Goal: Information Seeking & Learning: Learn about a topic

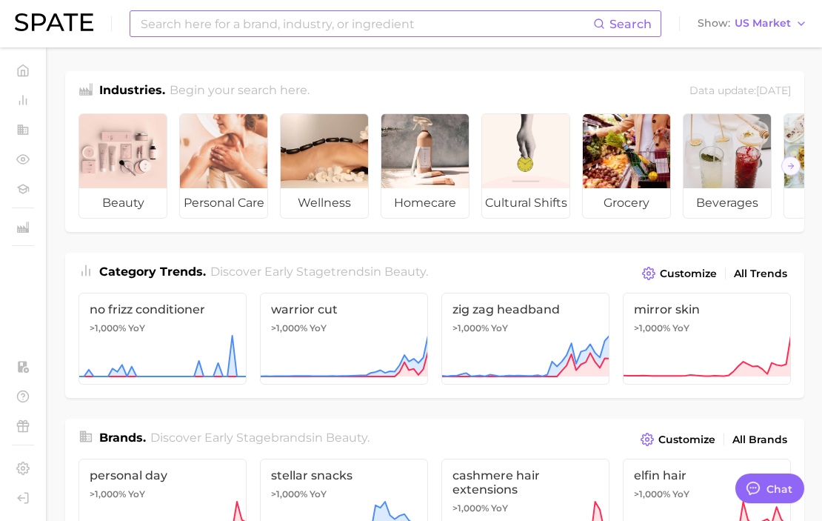
click at [193, 24] on input at bounding box center [366, 23] width 454 height 25
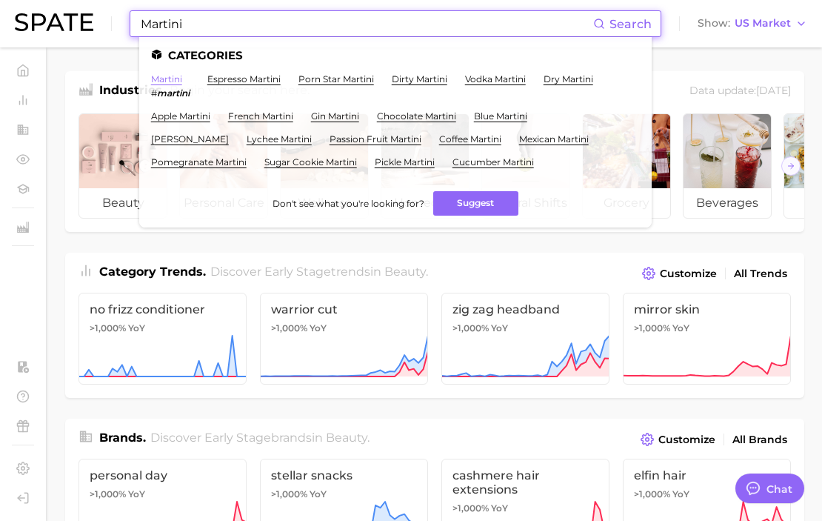
type input "Martini"
click at [167, 78] on link "martini" at bounding box center [166, 78] width 31 height 11
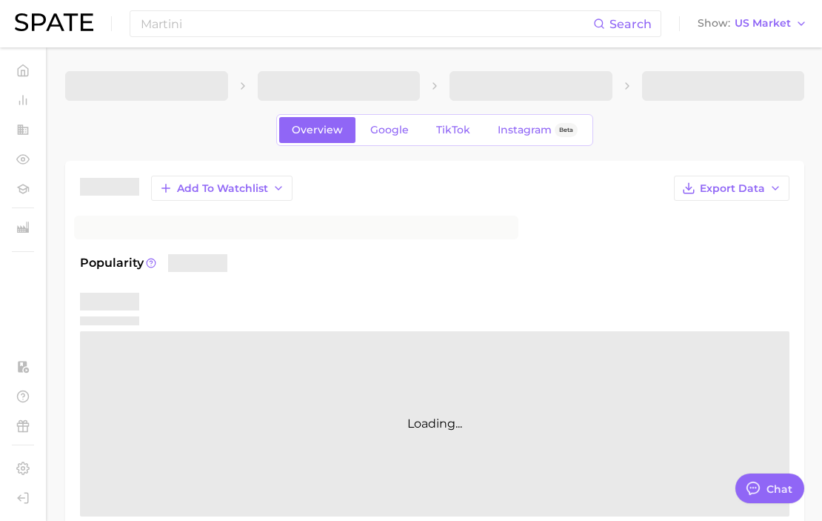
type textarea "x"
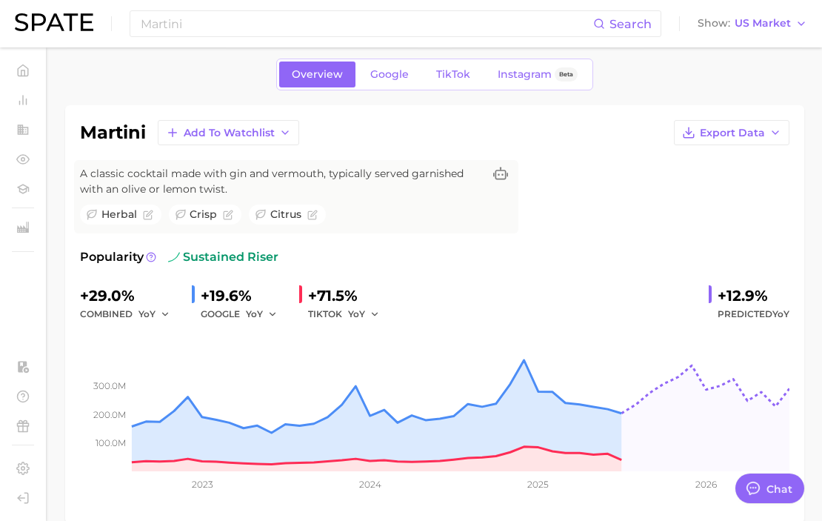
scroll to position [55, 0]
click at [445, 76] on span "TikTok" at bounding box center [453, 75] width 34 height 13
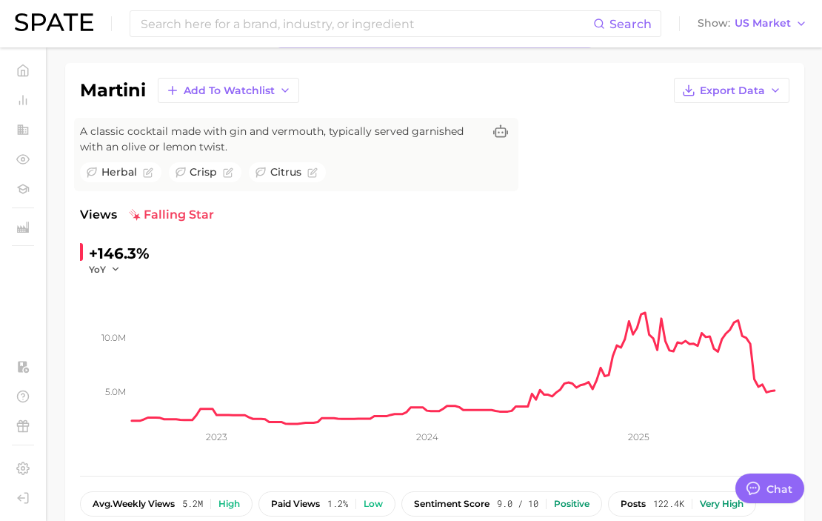
scroll to position [96, 0]
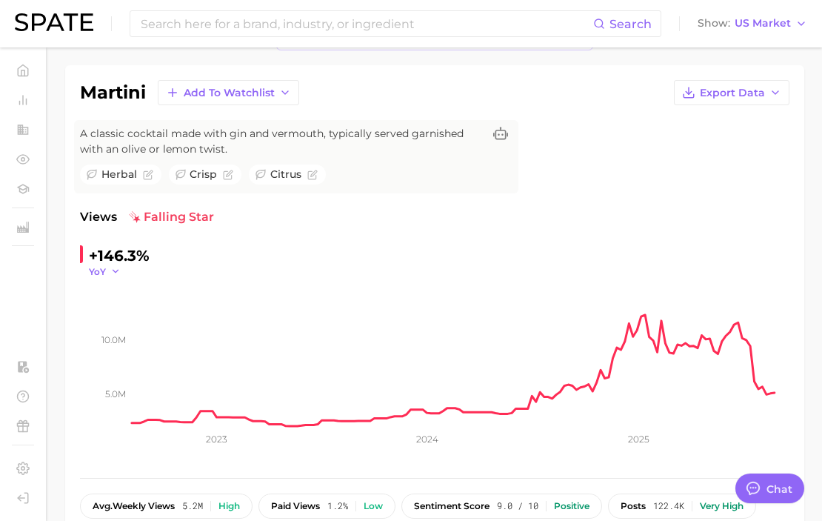
click at [113, 274] on icon "button" at bounding box center [115, 271] width 10 height 10
click at [466, 276] on div "+146.3% YoY YoY QoQ MoM WoW 5.0m 10.0m 2023 2024 2025" at bounding box center [435, 353] width 710 height 219
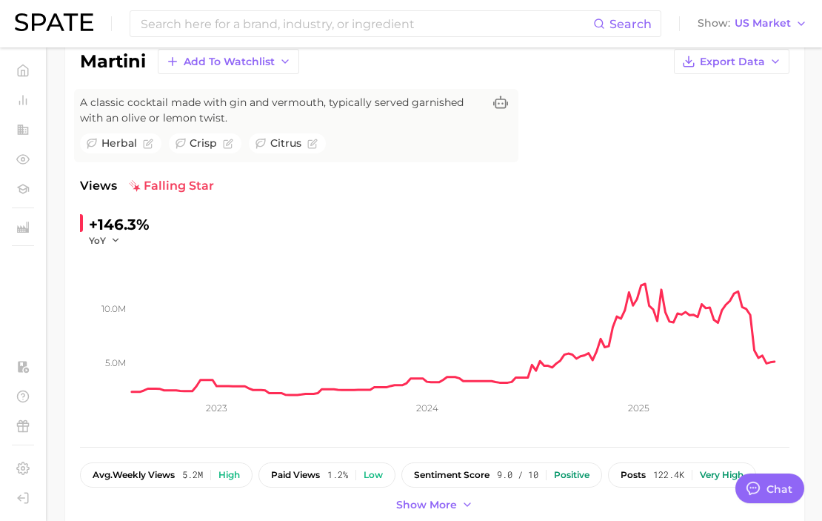
scroll to position [114, 0]
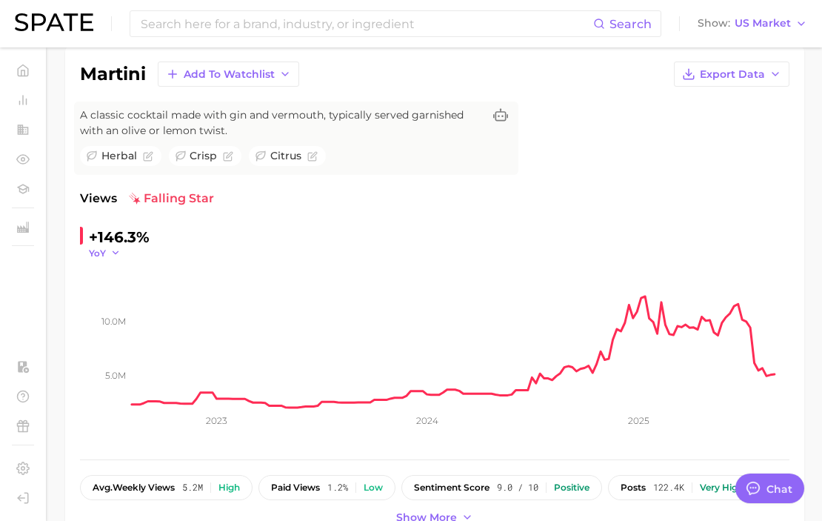
click at [113, 254] on icon "button" at bounding box center [115, 252] width 10 height 10
click at [268, 188] on div "martini Add to Watchlist Export Data A classic cocktail made with gin and vermo…" at bounding box center [435, 294] width 710 height 466
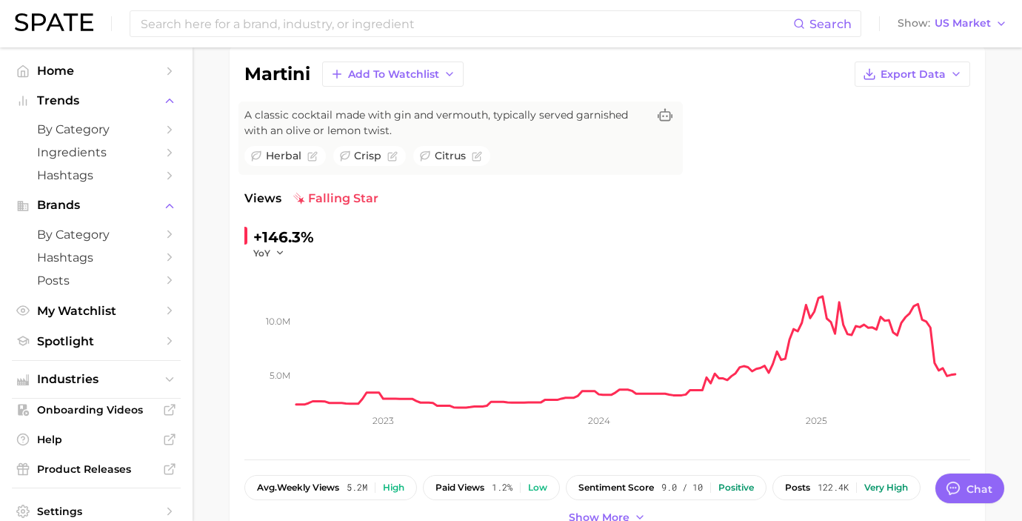
type textarea "x"
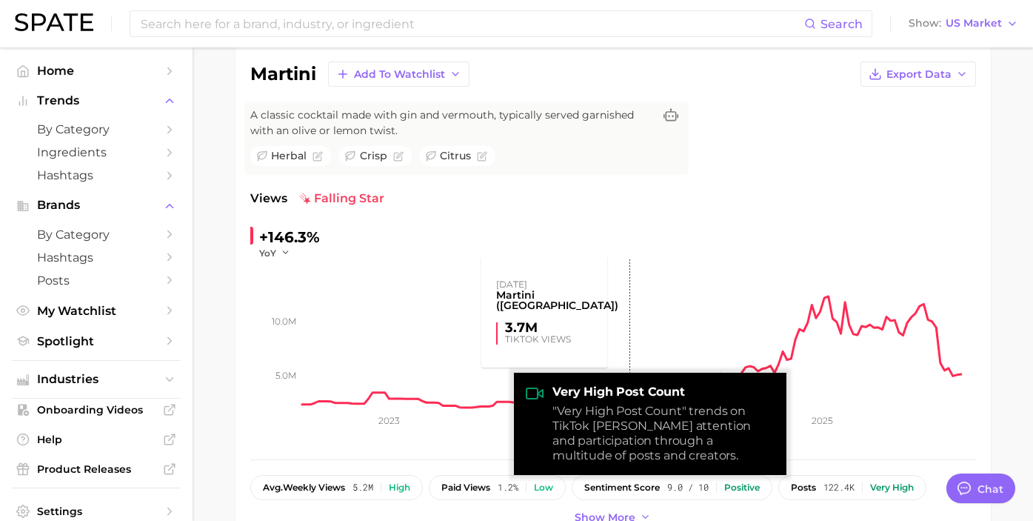
click at [628, 339] on rect at bounding box center [639, 333] width 674 height 148
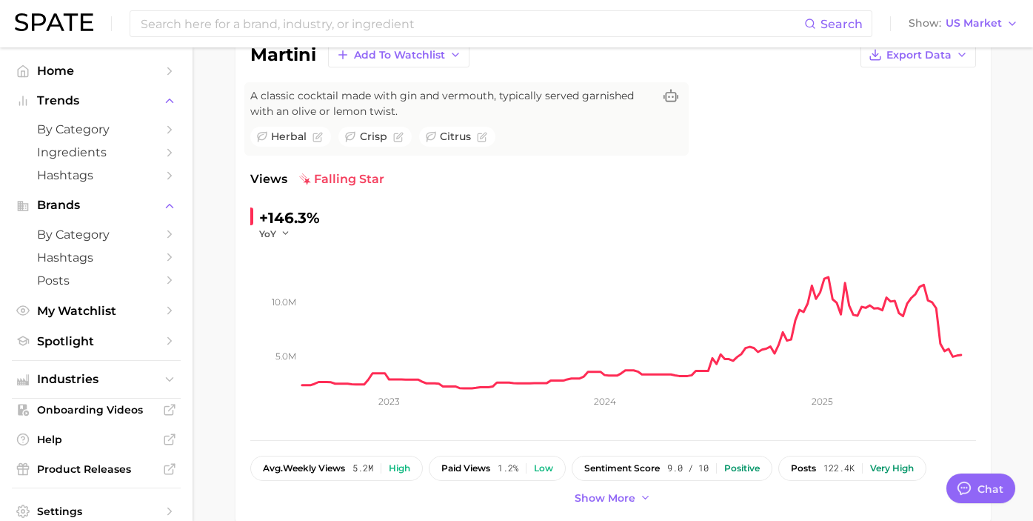
scroll to position [135, 0]
click at [624, 496] on span "Show more" at bounding box center [605, 496] width 61 height 13
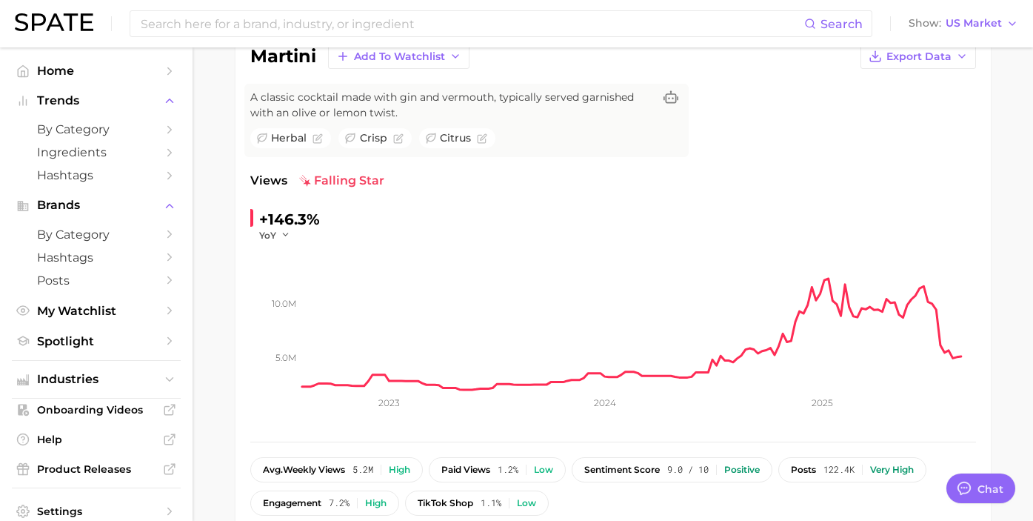
scroll to position [127, 0]
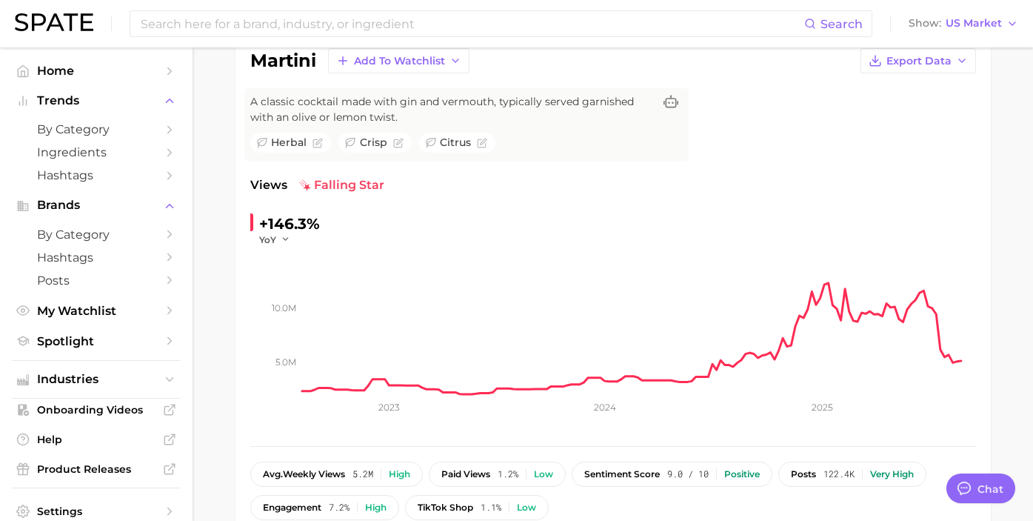
type textarea "x"
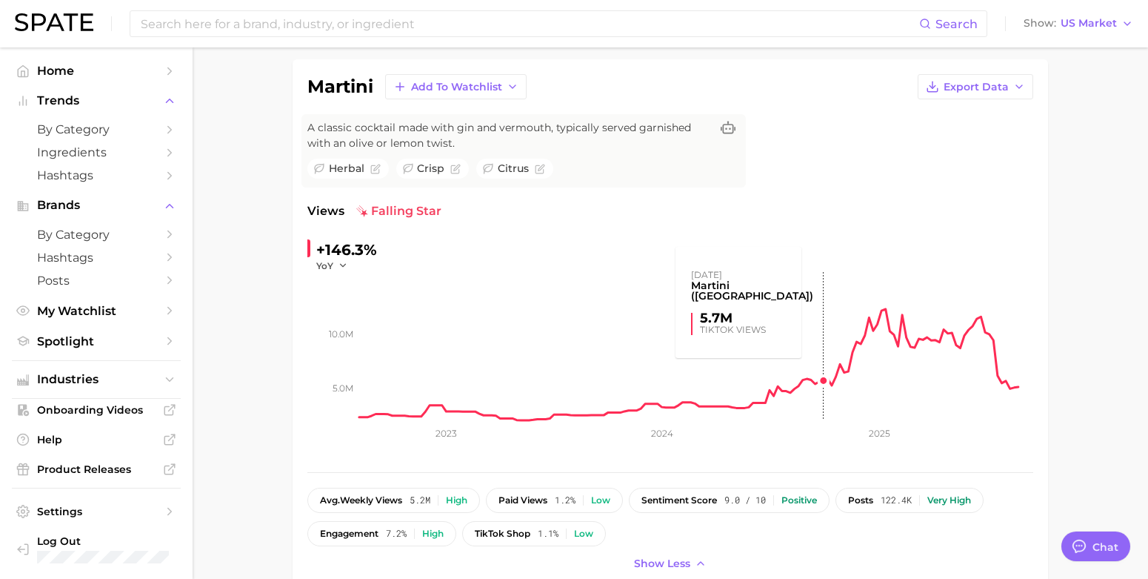
scroll to position [98, 0]
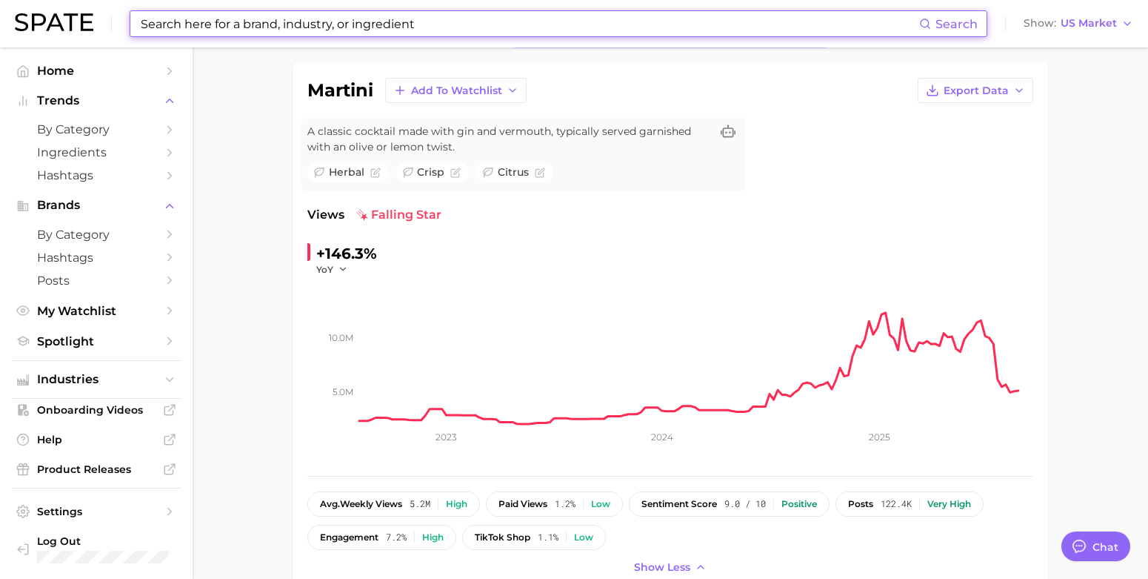
click at [330, 35] on input at bounding box center [529, 23] width 780 height 25
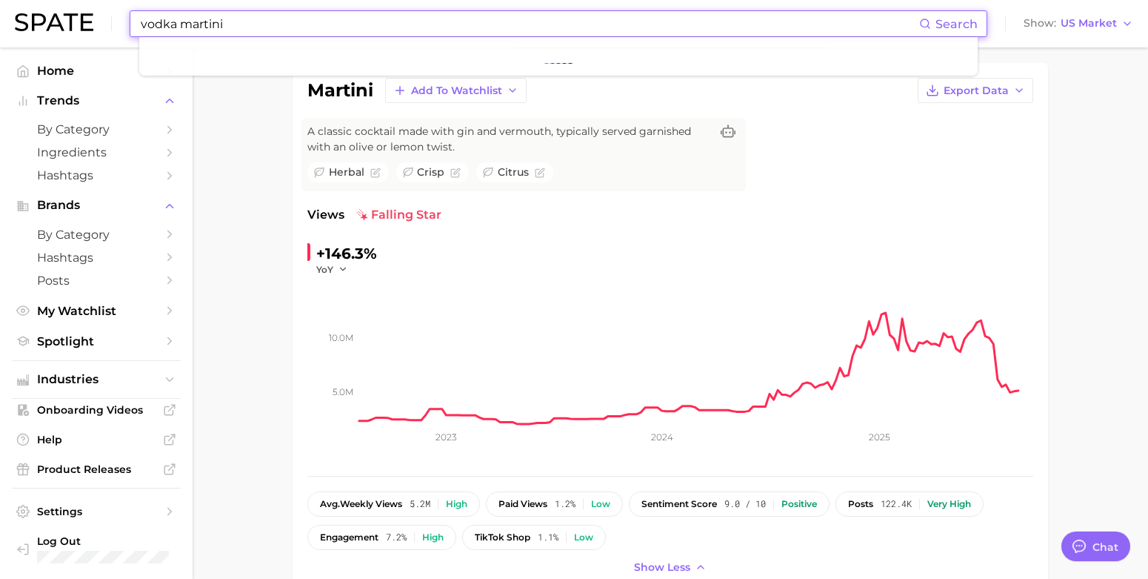
type input "vodka martini"
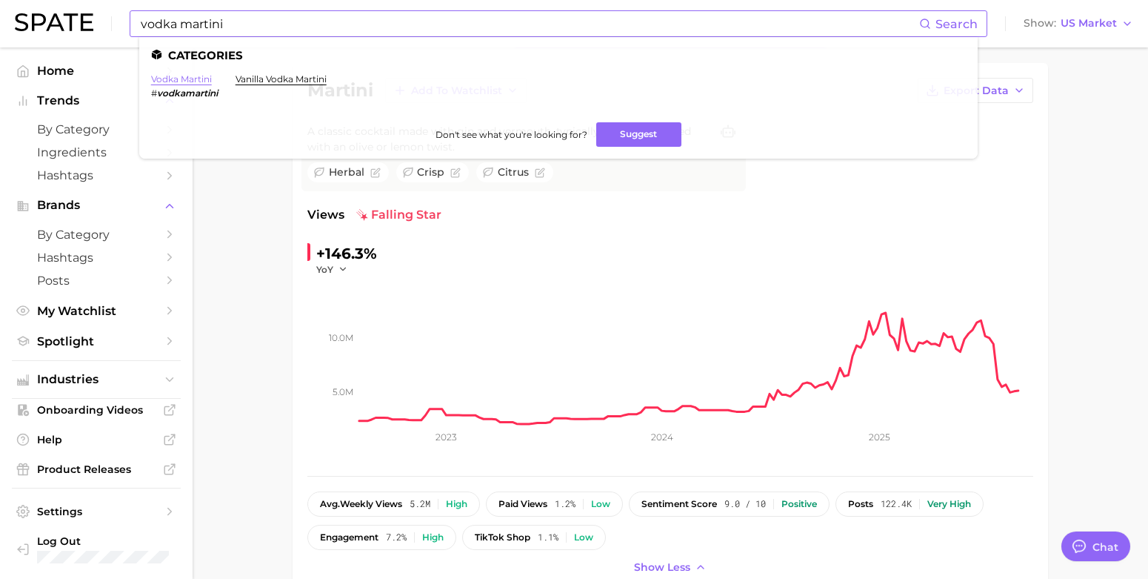
click at [166, 74] on link "vodka martini" at bounding box center [181, 78] width 61 height 11
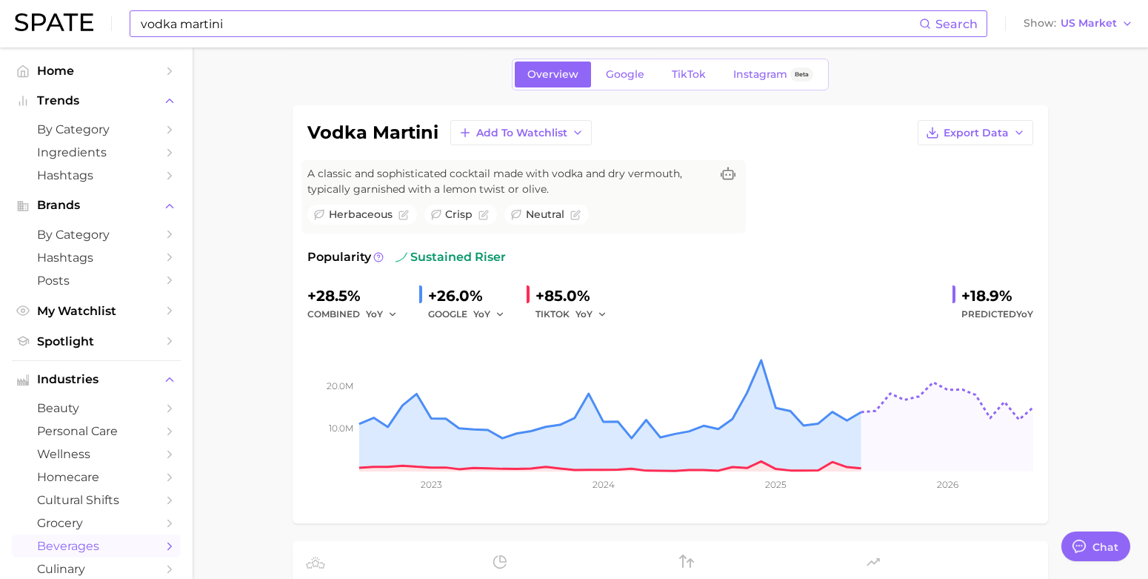
scroll to position [26, 0]
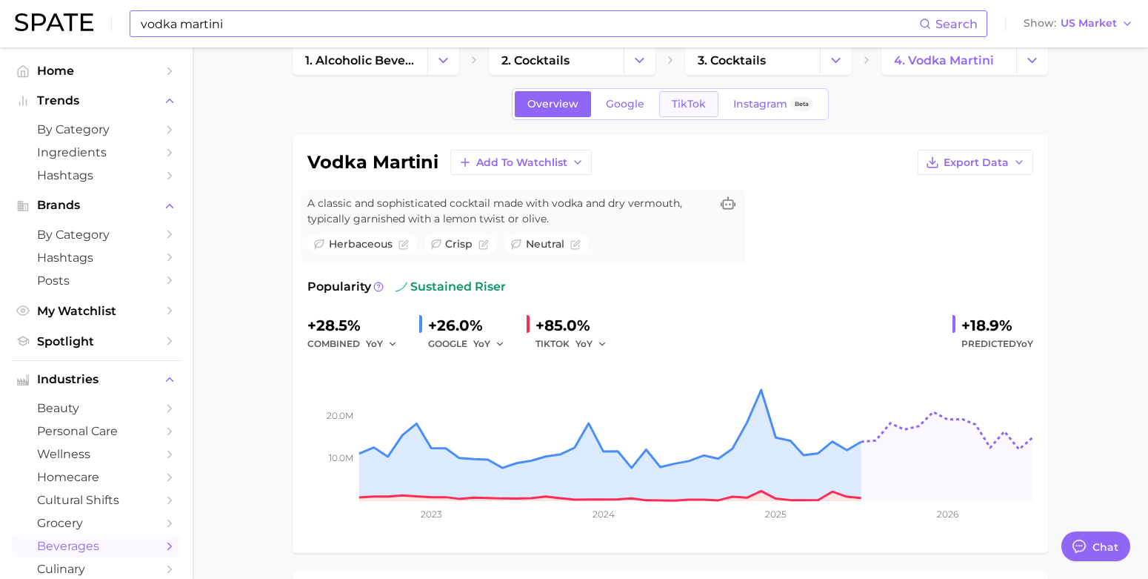
click at [687, 103] on span "TikTok" at bounding box center [689, 104] width 34 height 13
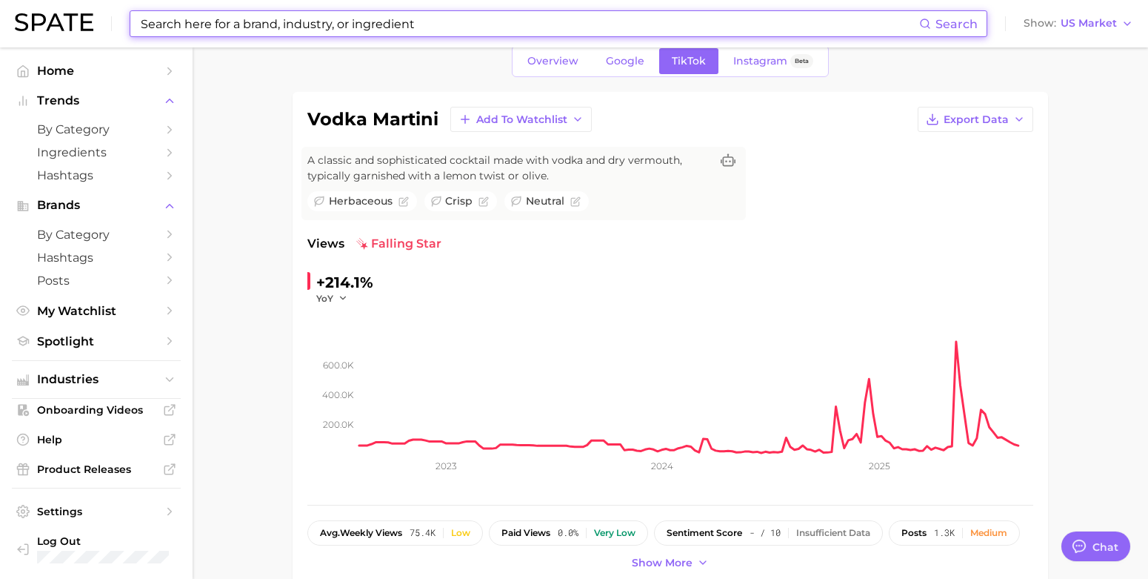
scroll to position [74, 0]
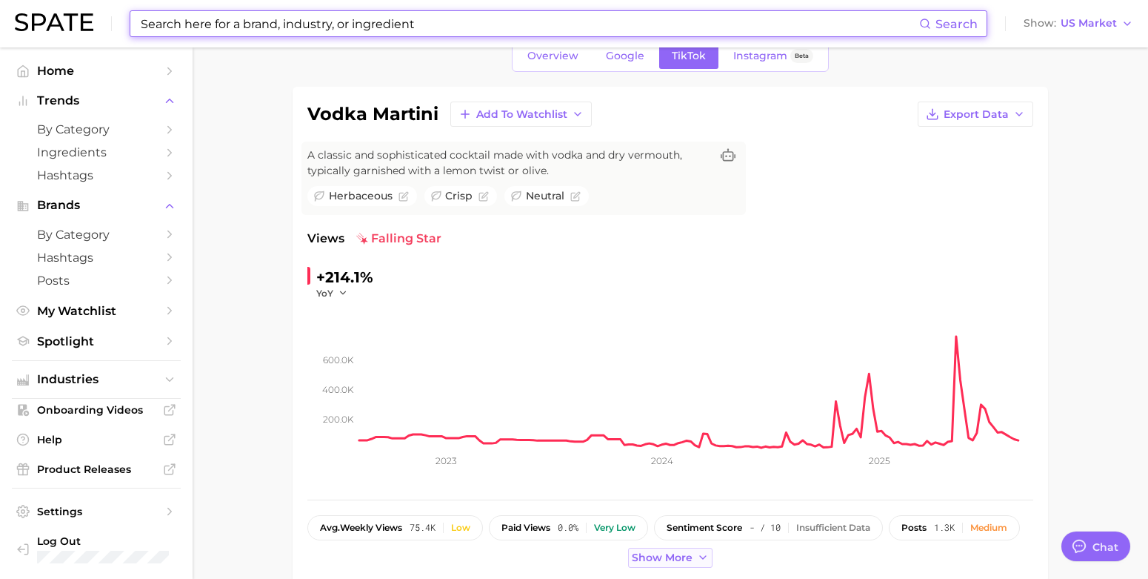
click at [672, 520] on span "Show more" at bounding box center [662, 557] width 61 height 13
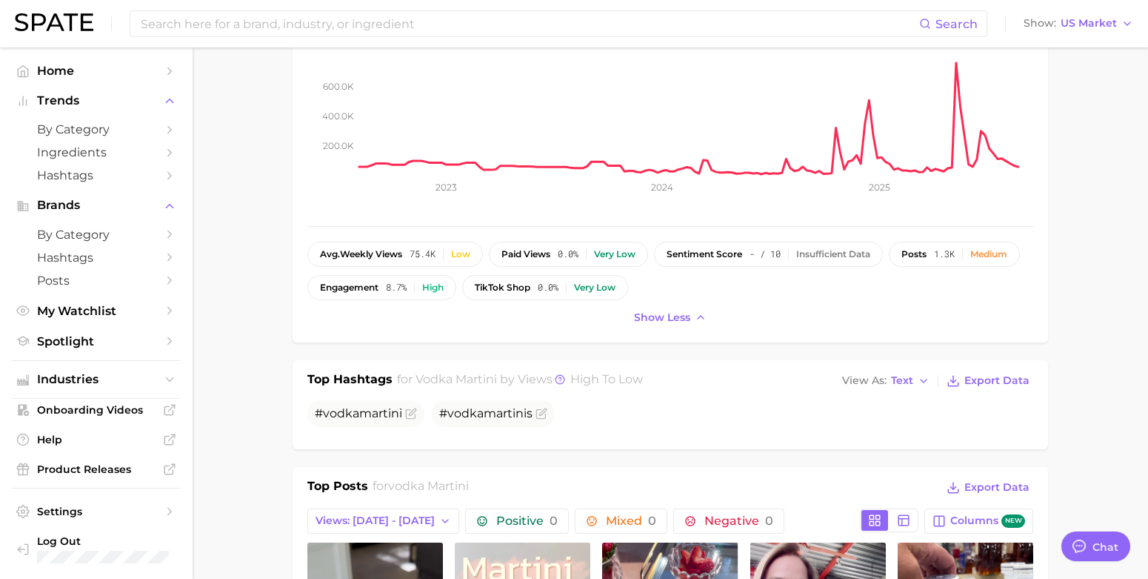
scroll to position [0, 0]
